Goal: Information Seeking & Learning: Learn about a topic

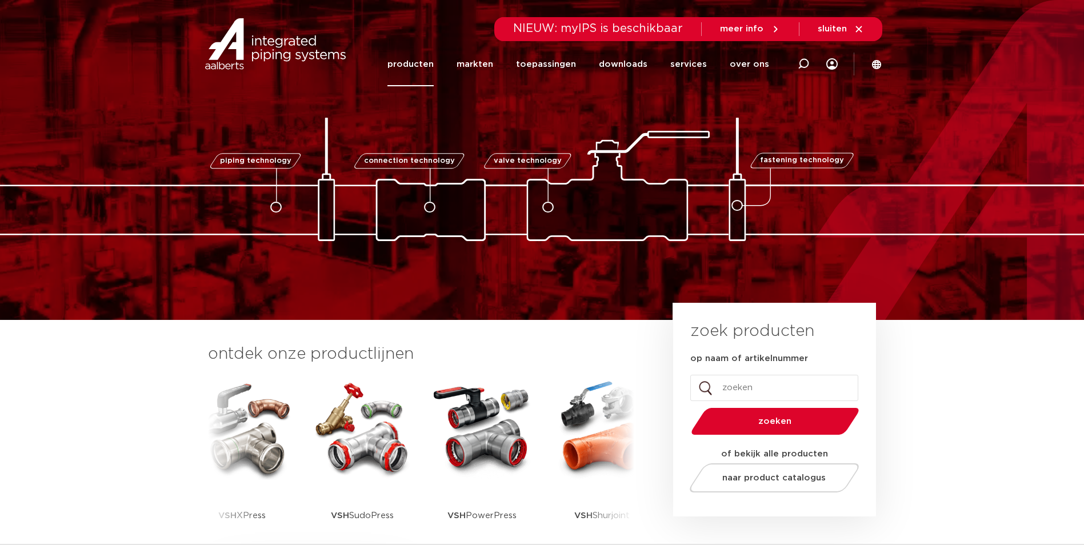
click at [431, 63] on link "producten" at bounding box center [410, 64] width 46 height 44
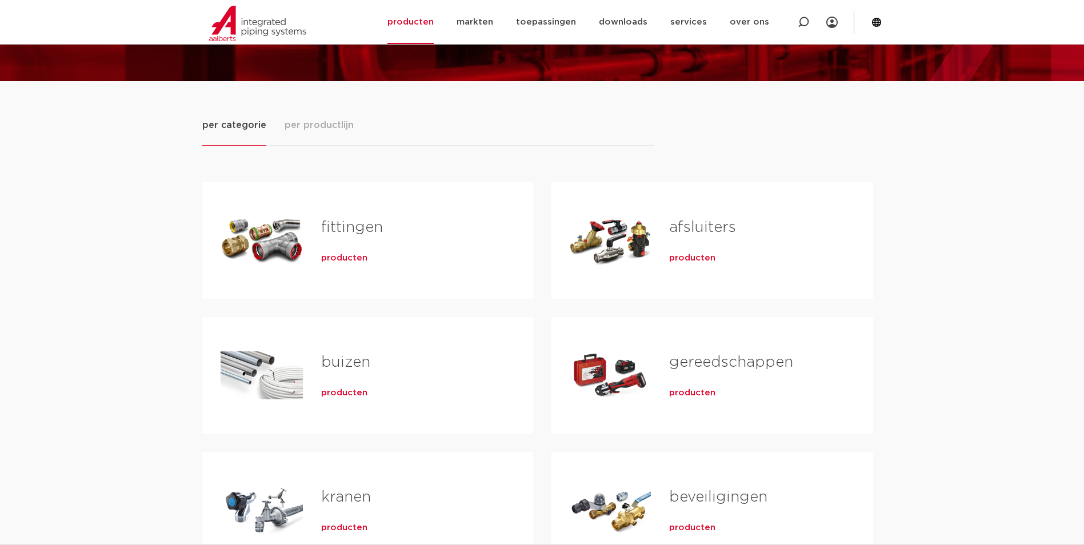
scroll to position [114, 0]
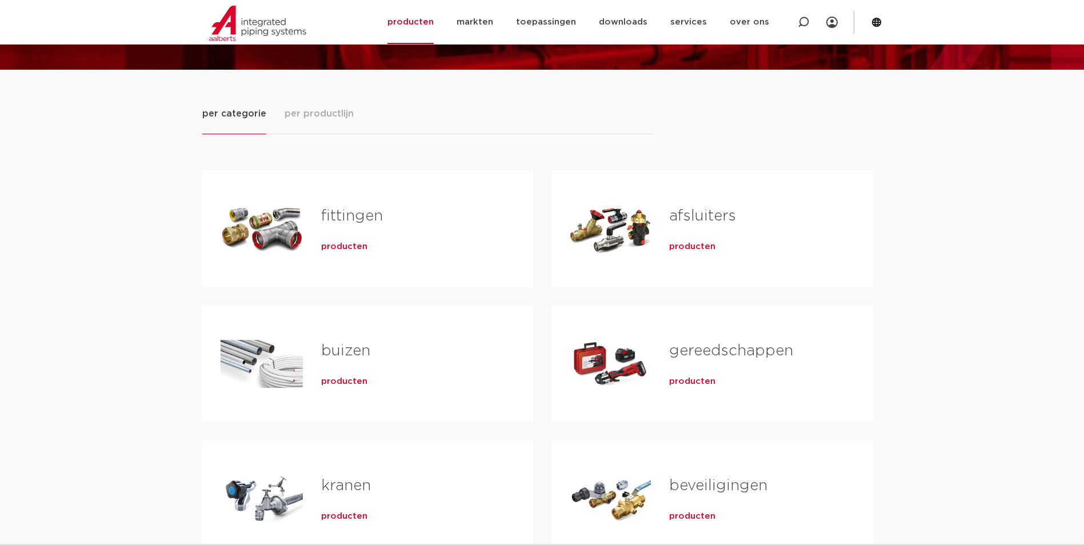
click at [352, 238] on div "producten" at bounding box center [408, 245] width 175 height 16
click at [345, 250] on span "producten" at bounding box center [344, 246] width 46 height 11
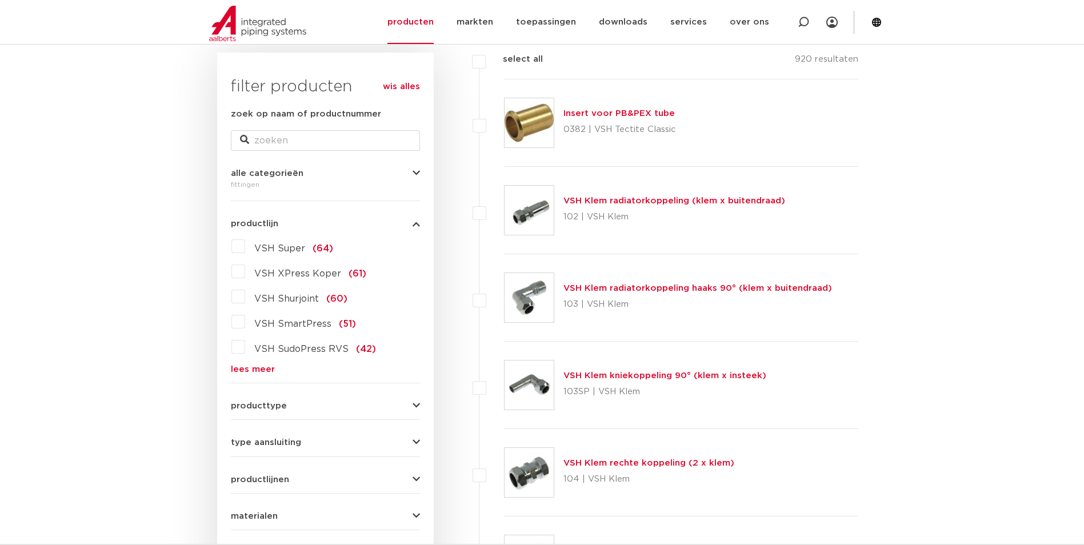
scroll to position [171, 0]
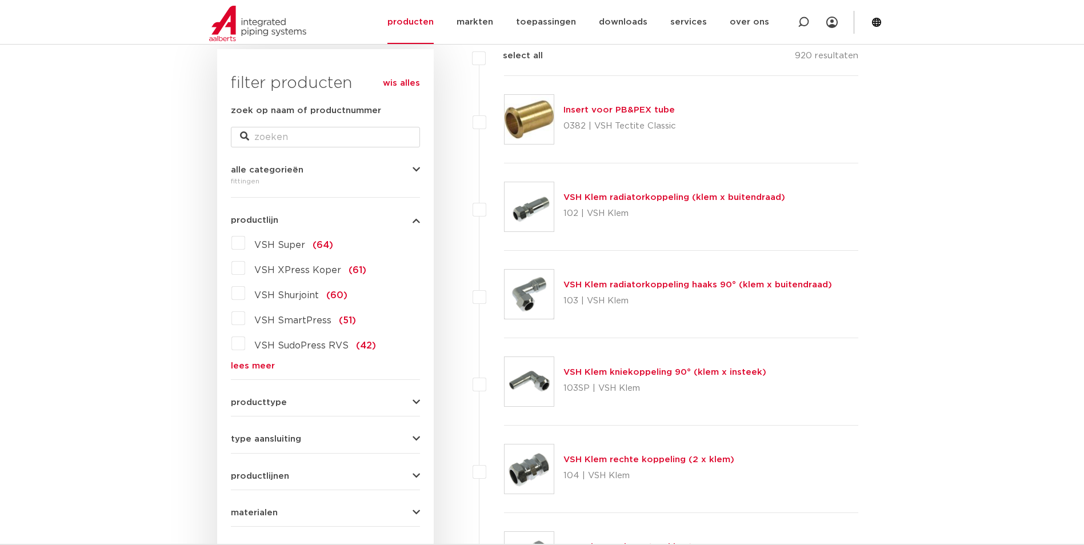
click at [267, 365] on link "lees meer" at bounding box center [325, 366] width 189 height 9
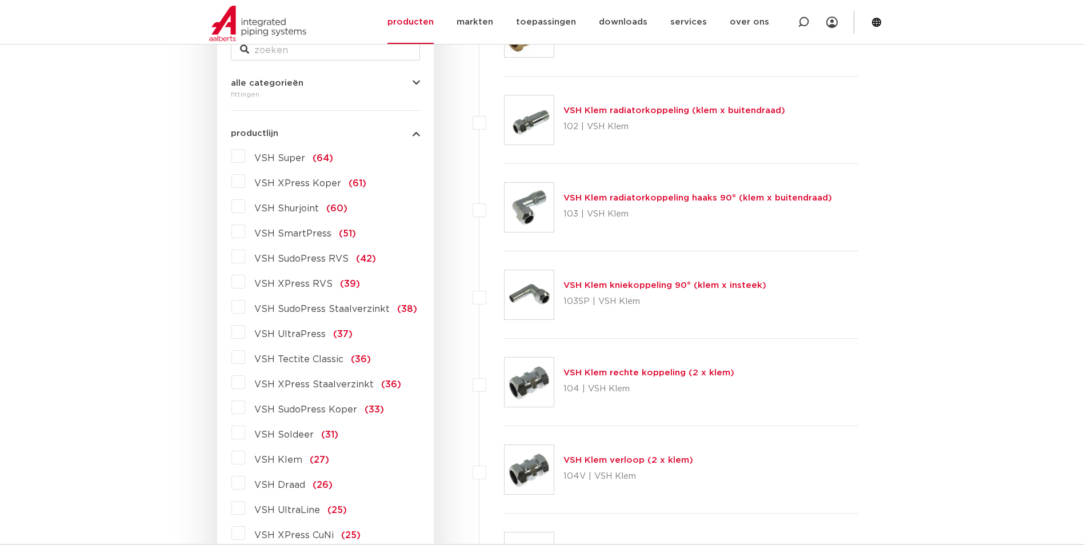
scroll to position [286, 0]
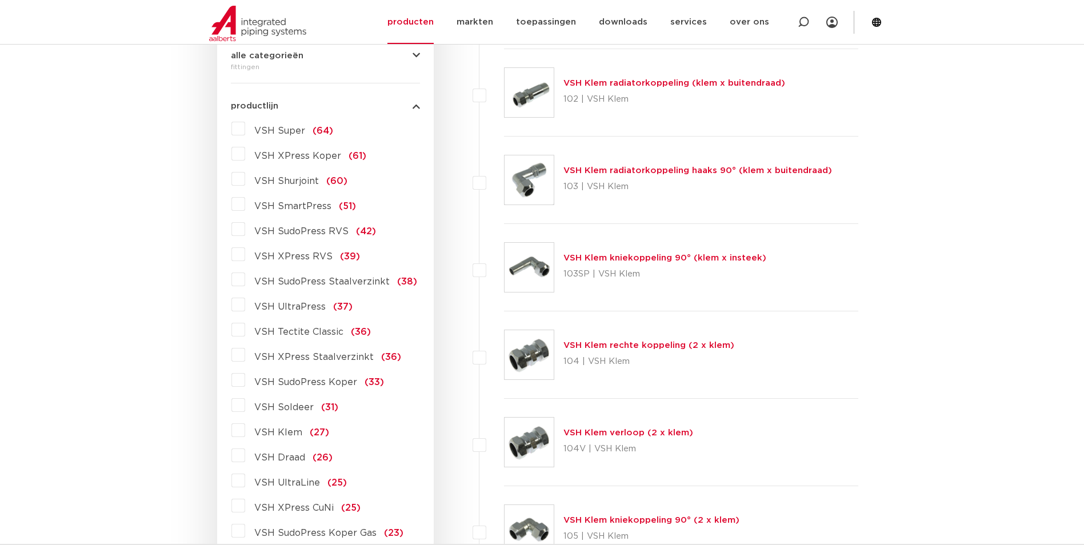
click at [245, 154] on label "VSH XPress Koper (61)" at bounding box center [305, 154] width 121 height 18
click at [0, 0] on input "VSH XPress Koper (61)" at bounding box center [0, 0] width 0 height 0
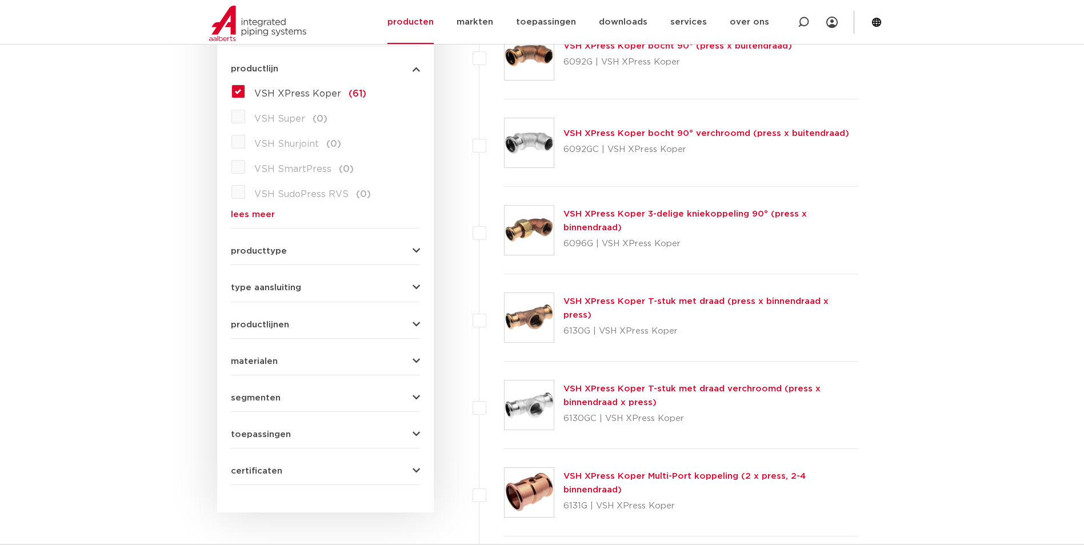
scroll to position [343, 0]
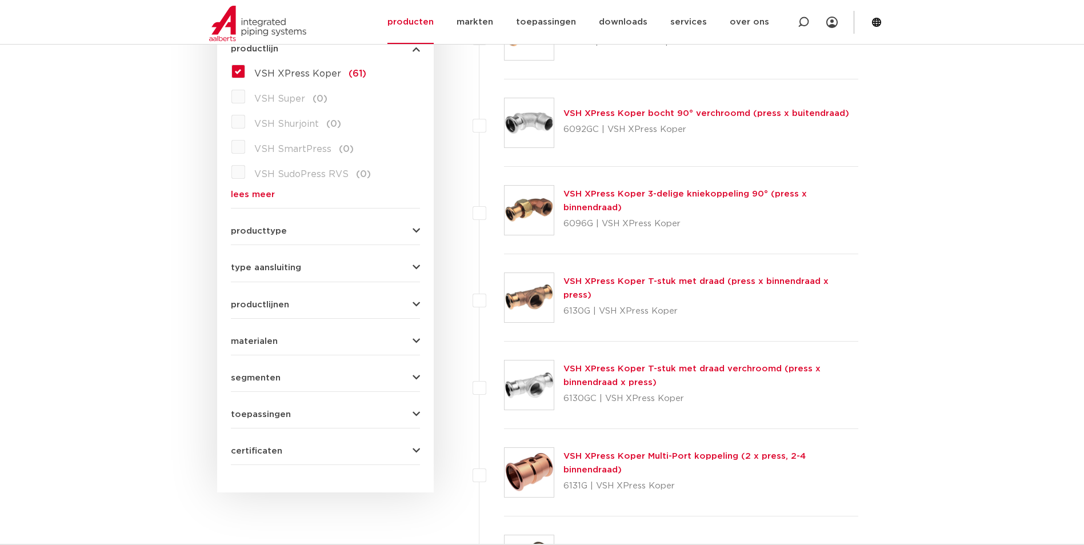
click at [586, 287] on link "VSH XPress Koper T-stuk met draad (press x binnendraad x press)" at bounding box center [695, 288] width 265 height 22
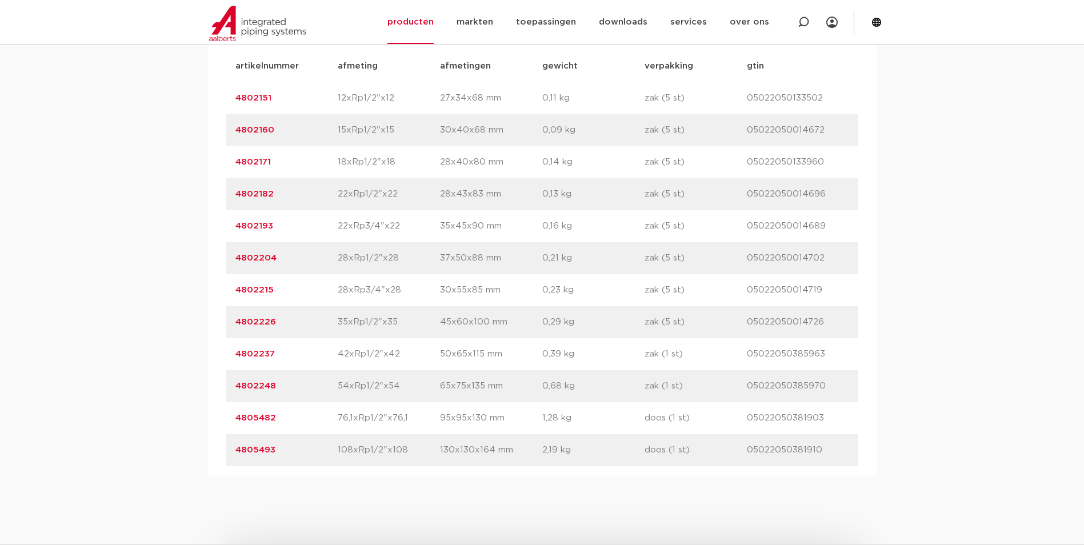
scroll to position [857, 0]
